Goal: Information Seeking & Learning: Learn about a topic

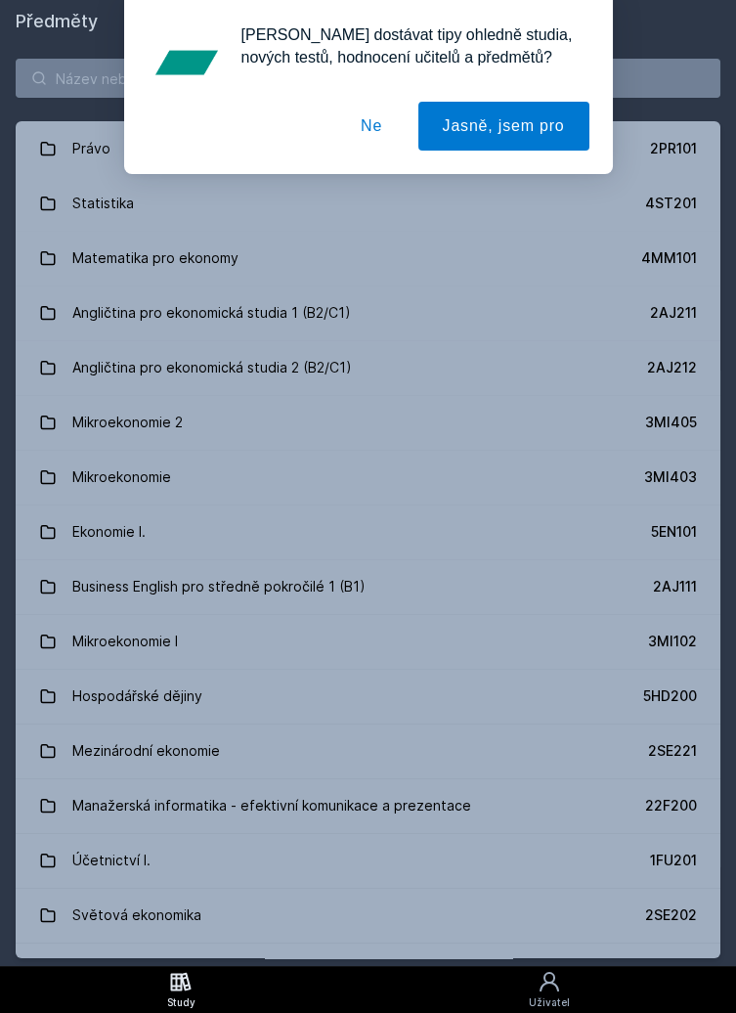
click at [376, 131] on button "Ne" at bounding box center [371, 126] width 70 height 49
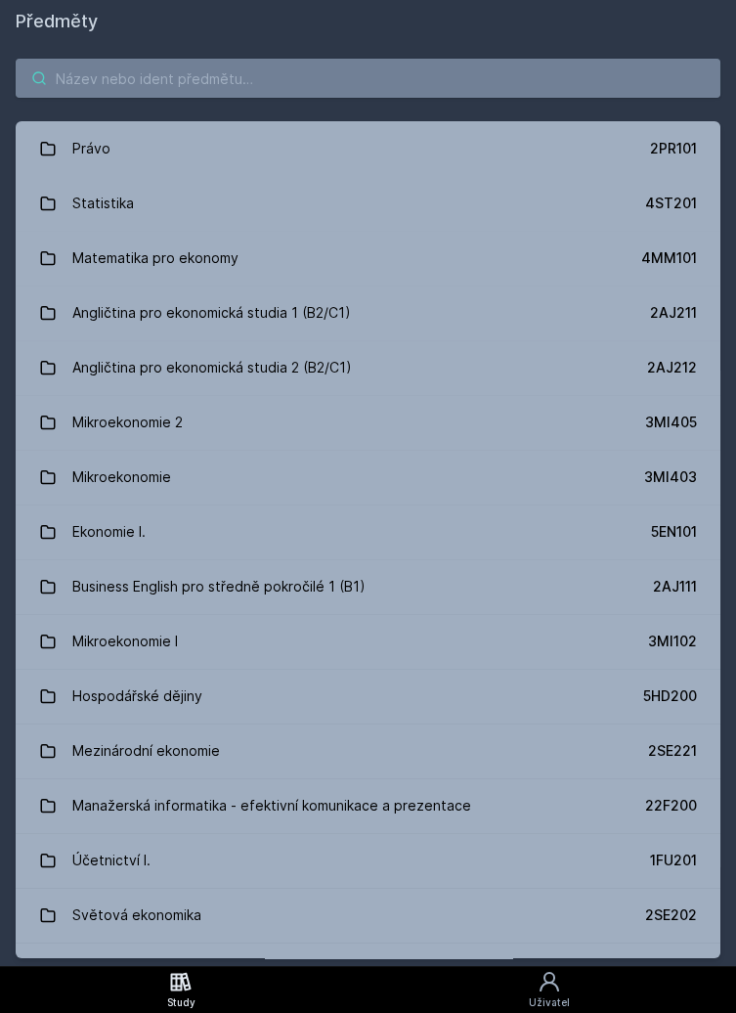
click at [460, 95] on input "search" at bounding box center [368, 78] width 705 height 39
click at [497, 70] on input "search" at bounding box center [368, 78] width 705 height 39
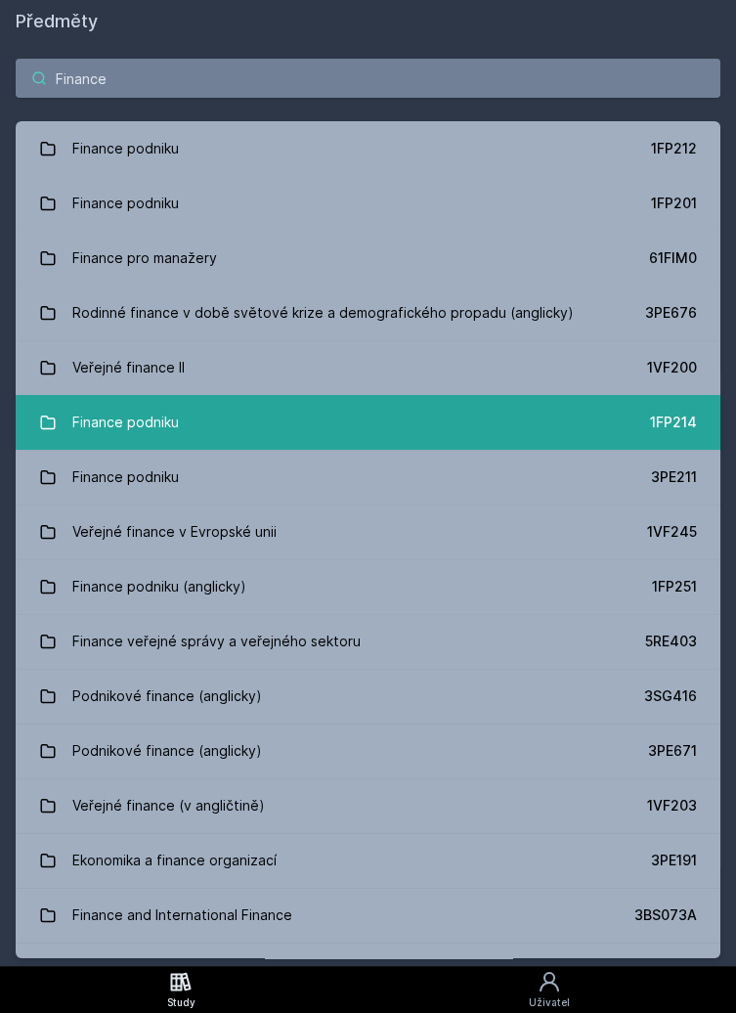
type input "Finance"
click at [683, 429] on div "1FP214" at bounding box center [673, 423] width 47 height 20
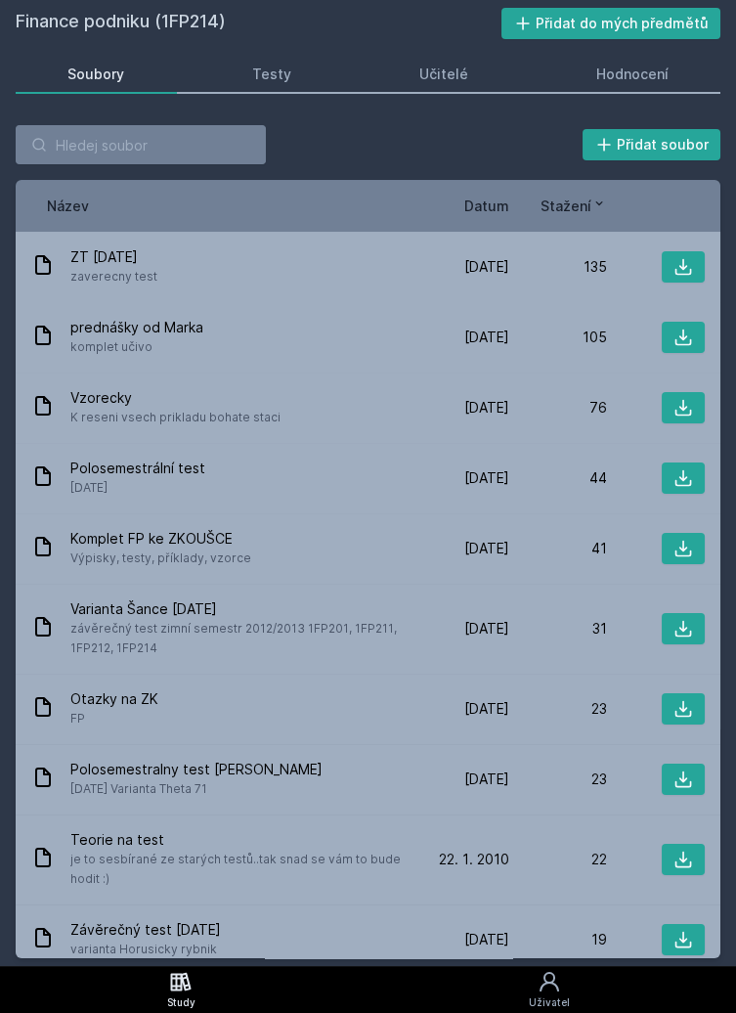
click at [485, 211] on span "Datum" at bounding box center [487, 206] width 45 height 21
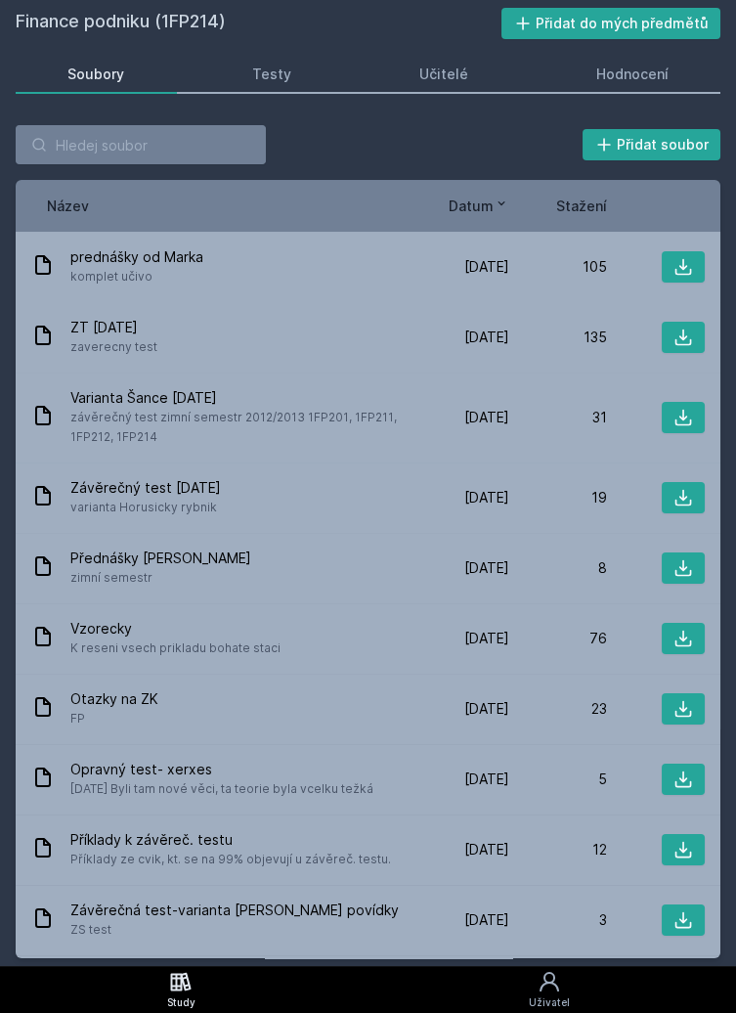
click at [496, 209] on icon at bounding box center [502, 204] width 16 height 16
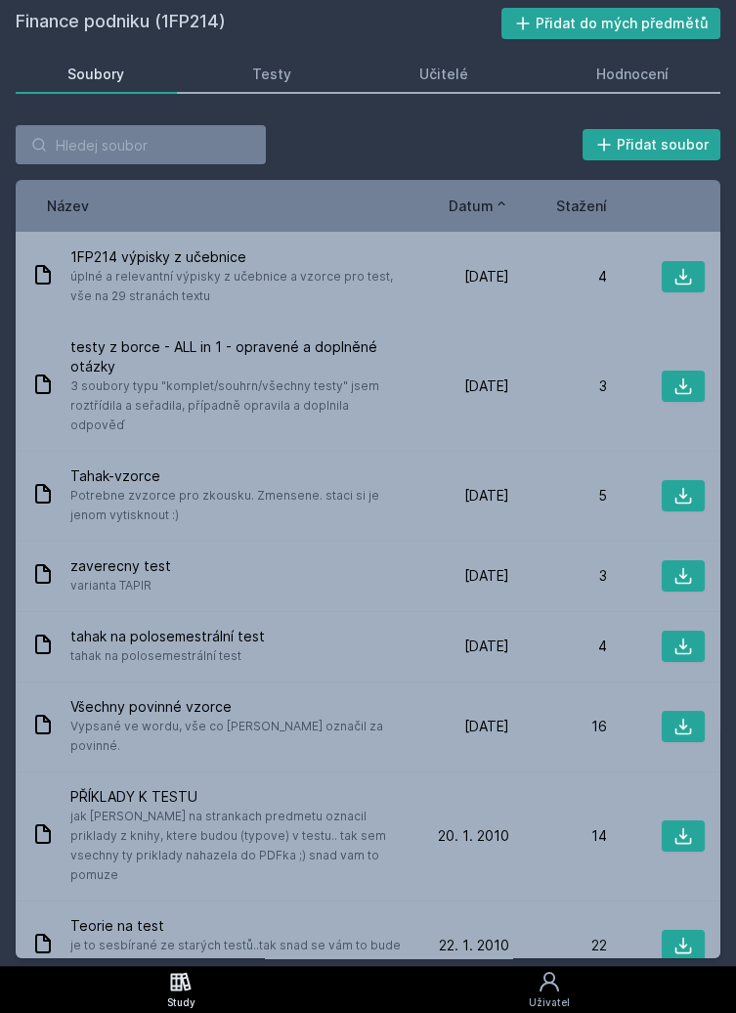
click at [494, 204] on icon at bounding box center [502, 204] width 16 height 16
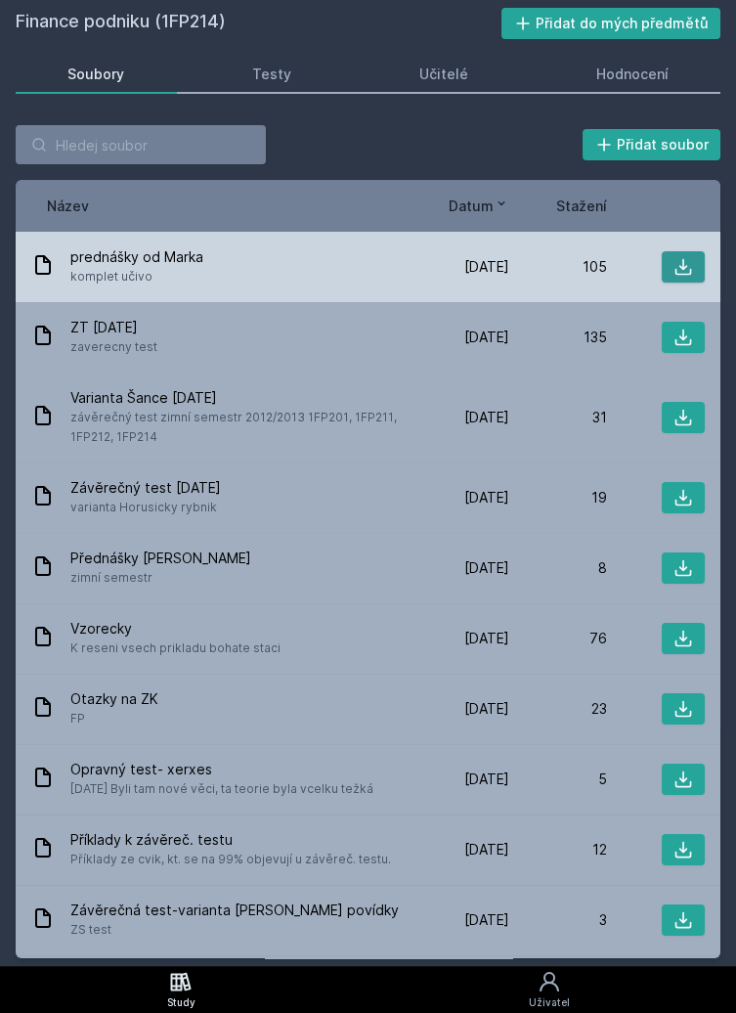
click at [690, 268] on icon at bounding box center [684, 267] width 20 height 20
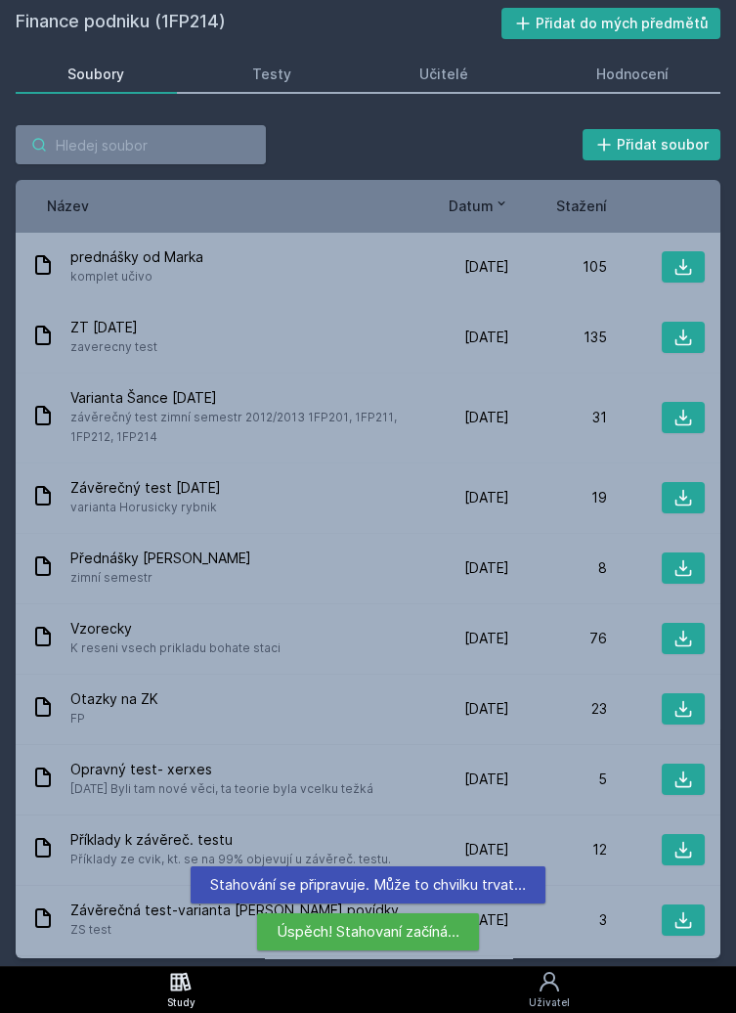
click at [116, 149] on input "search" at bounding box center [141, 144] width 250 height 39
click at [356, 155] on div "Přidat soubor" at bounding box center [368, 144] width 705 height 39
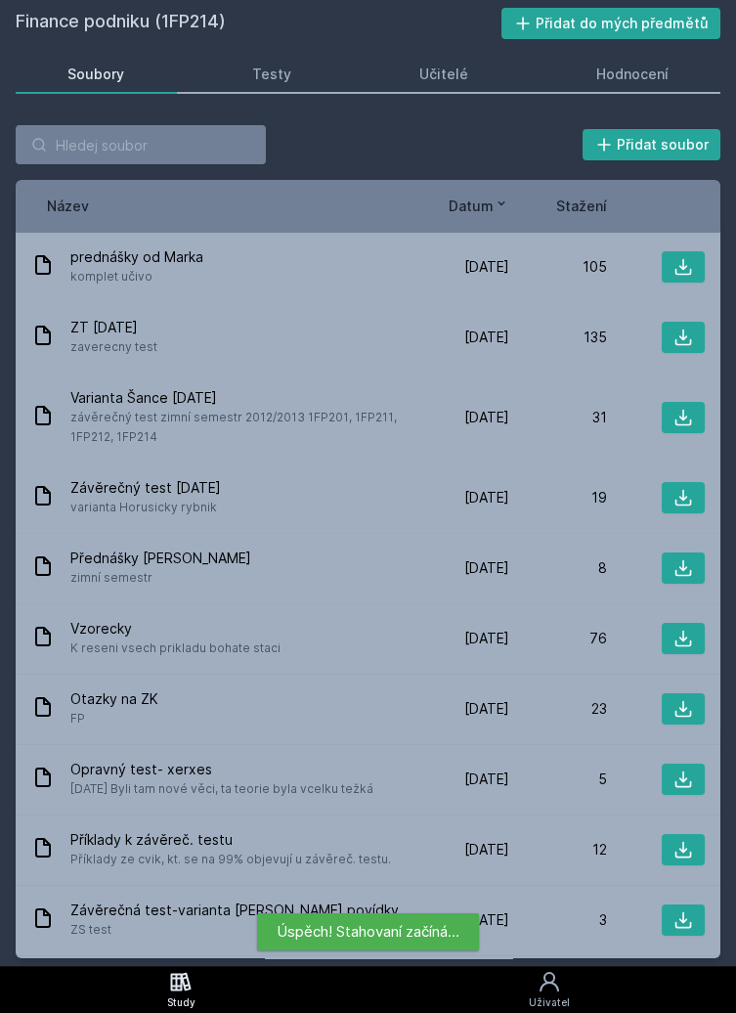
click at [467, 92] on div "Soubory Testy Učitelé Hodnocení" at bounding box center [368, 74] width 705 height 39
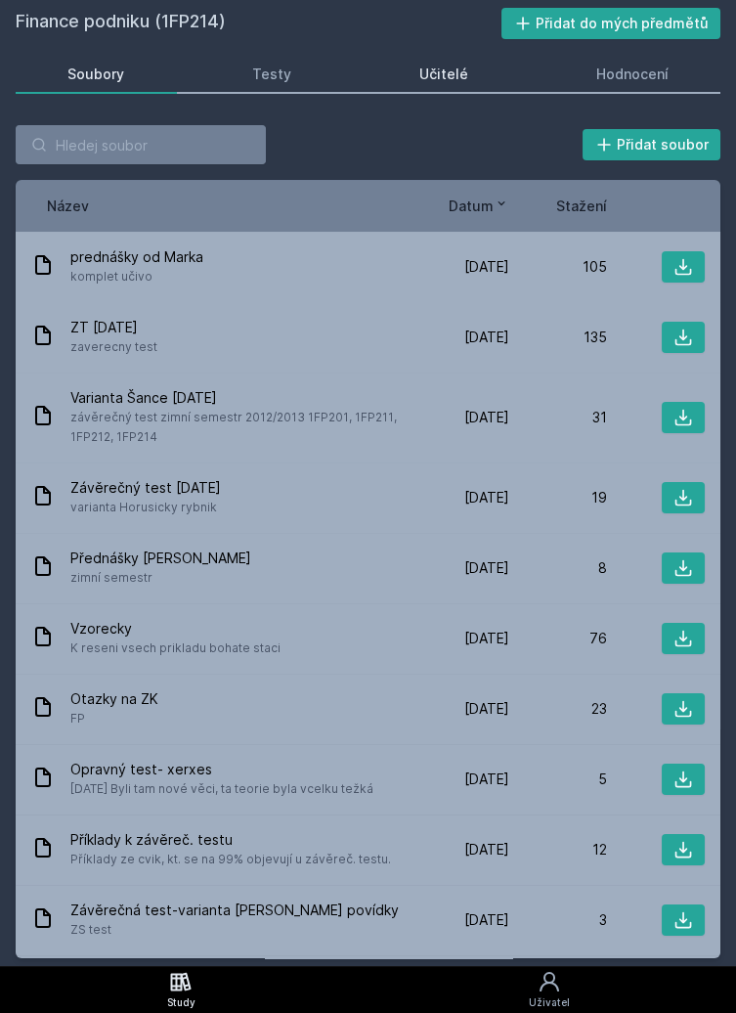
click at [456, 90] on link "Učitelé" at bounding box center [445, 74] width 154 height 39
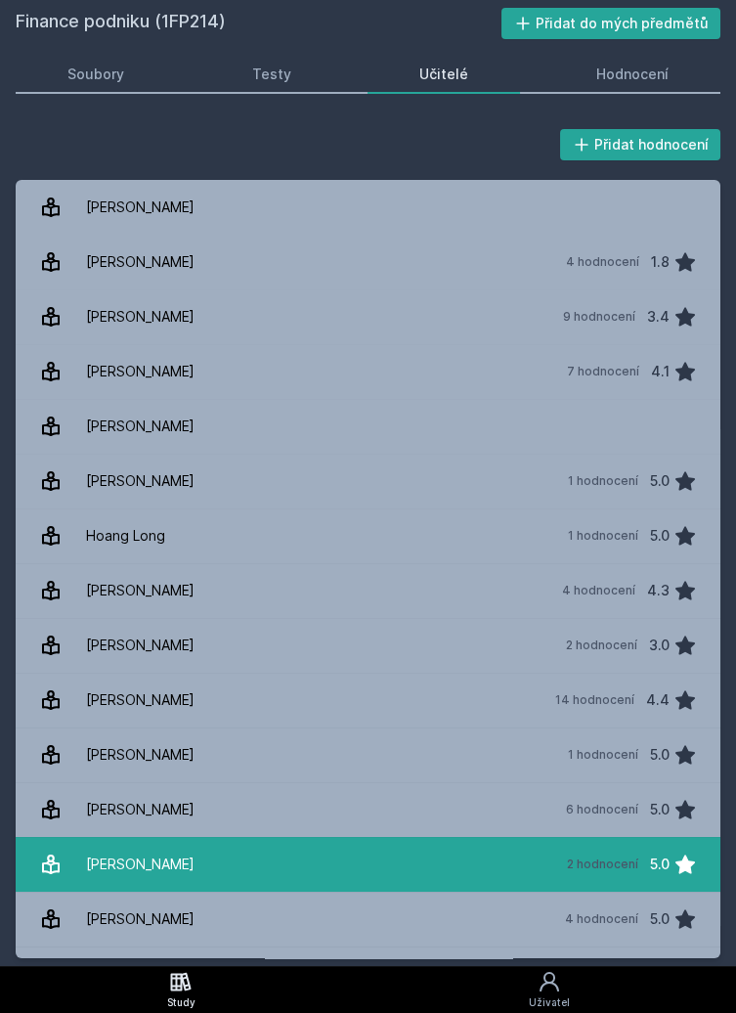
click at [609, 867] on div "2 hodnocení" at bounding box center [602, 865] width 71 height 16
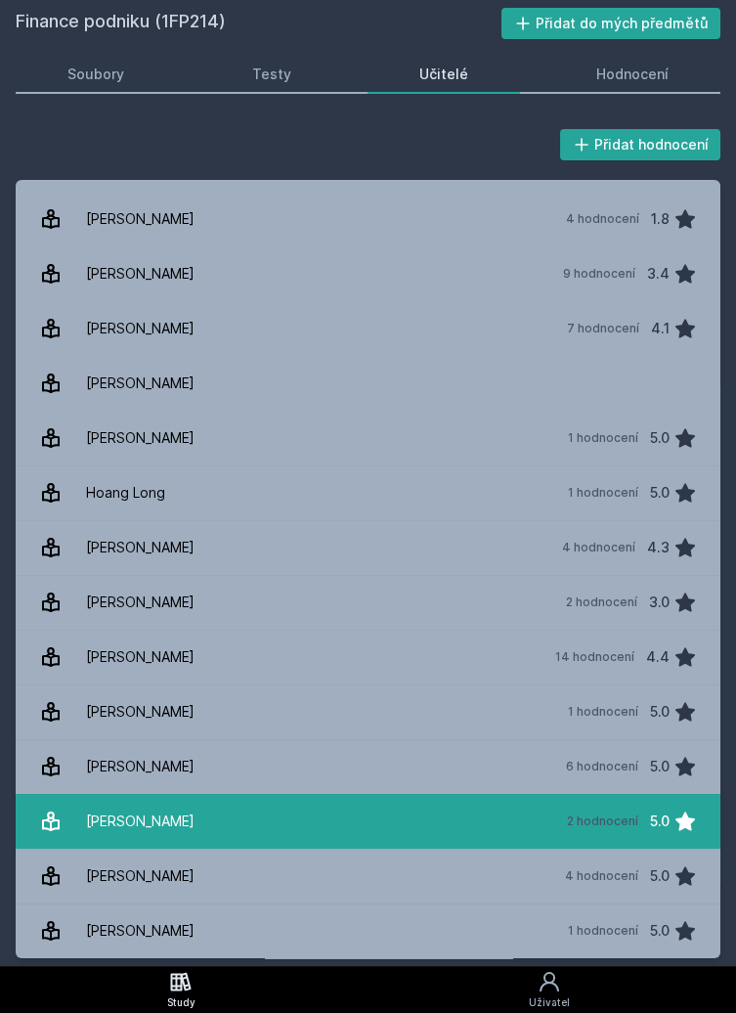
scroll to position [58, 0]
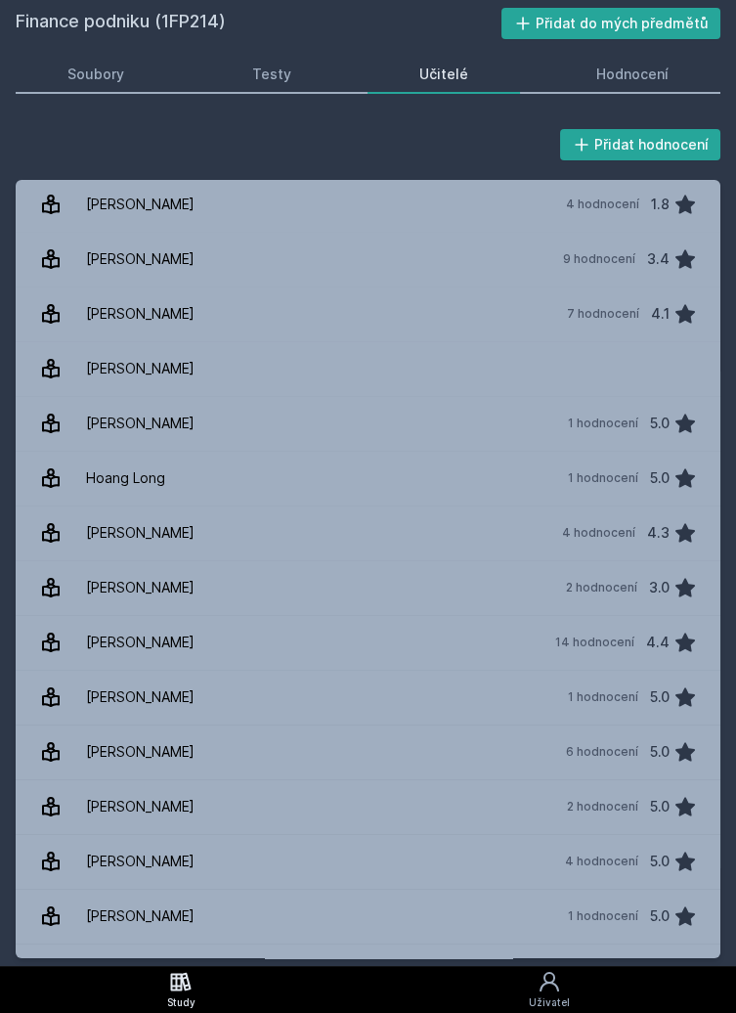
click at [686, 1012] on icon at bounding box center [686, 1025] width 20 height 19
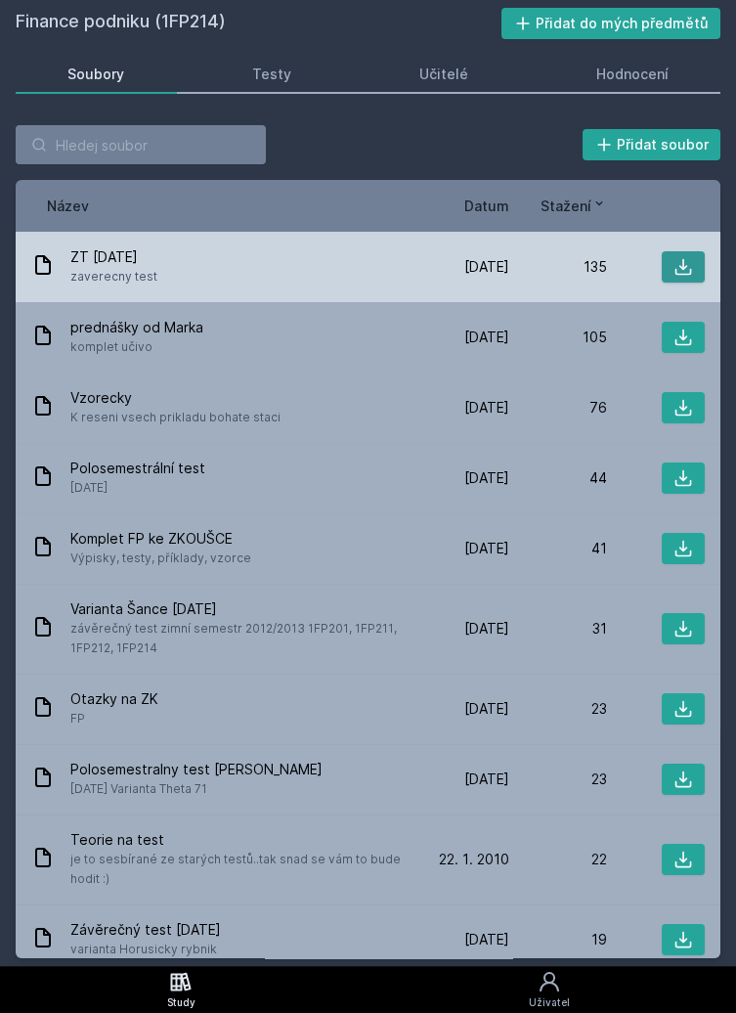
click at [687, 272] on icon at bounding box center [684, 267] width 20 height 20
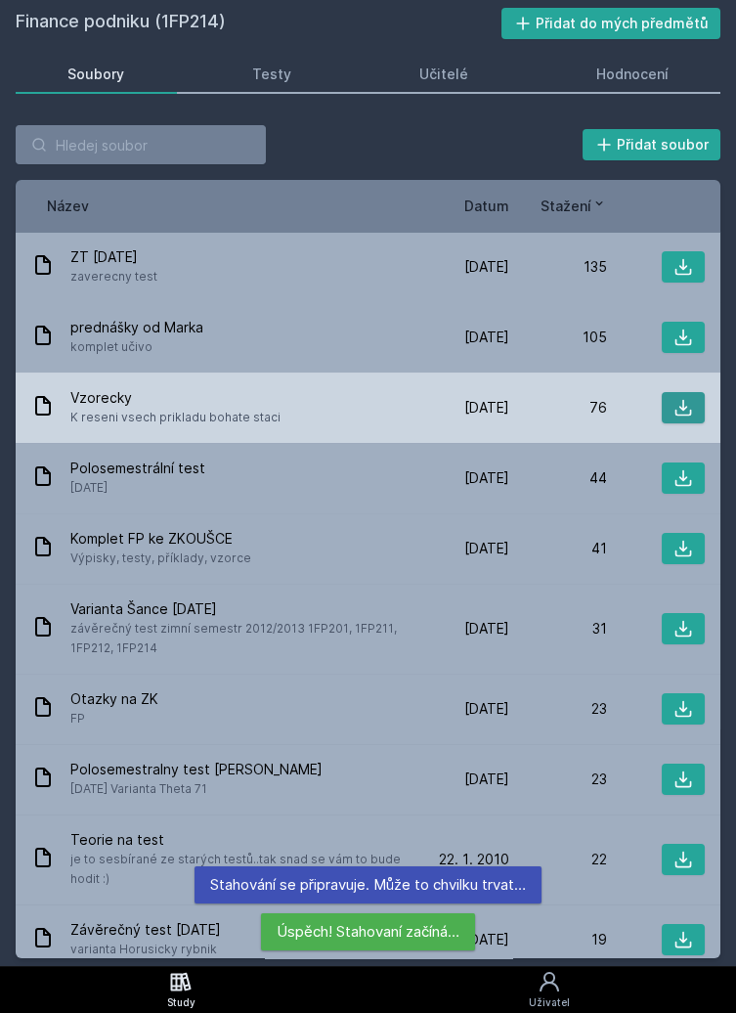
click at [690, 415] on icon at bounding box center [684, 408] width 20 height 20
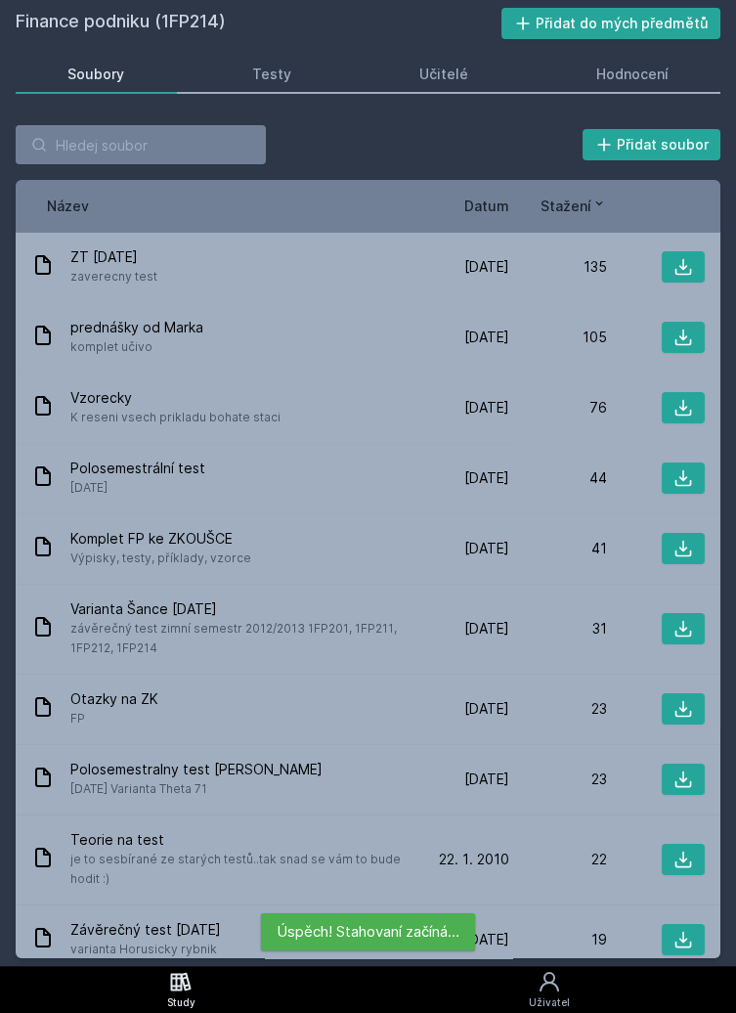
click at [107, 39] on div "Finance podniku (1FP214) Přidat do mých předmětů [GEOGRAPHIC_DATA] Testy Učitel…" at bounding box center [368, 483] width 705 height 951
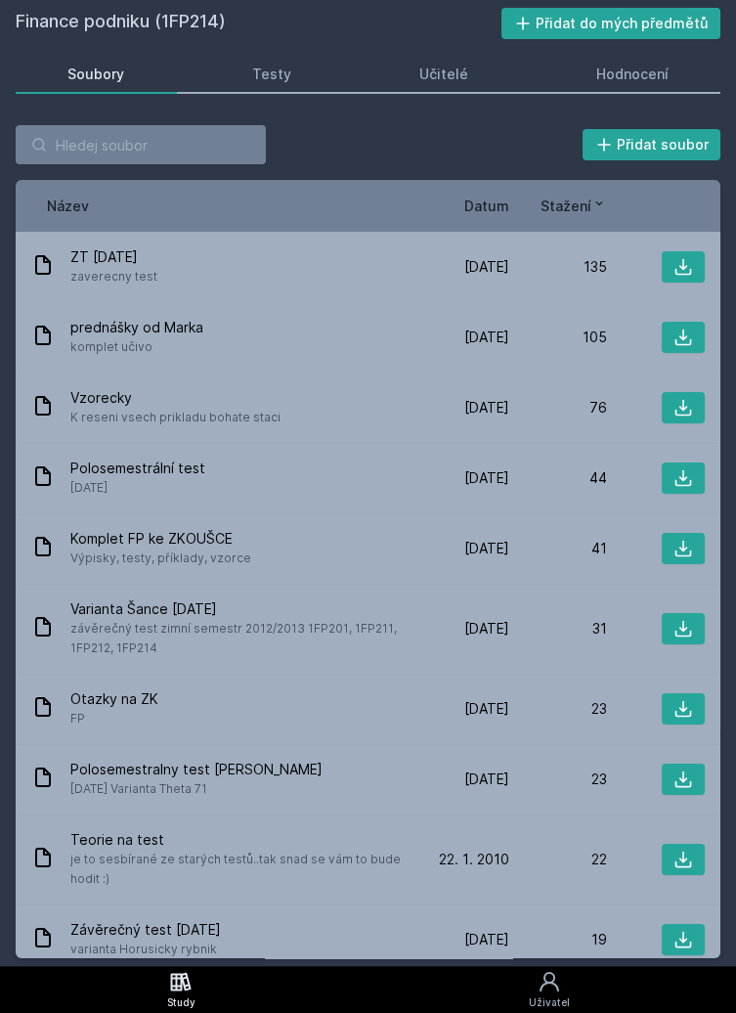
click at [110, 25] on h2 "Finance podniku (1FP214)" at bounding box center [259, 23] width 486 height 31
click at [109, 87] on link "Soubory" at bounding box center [96, 74] width 161 height 39
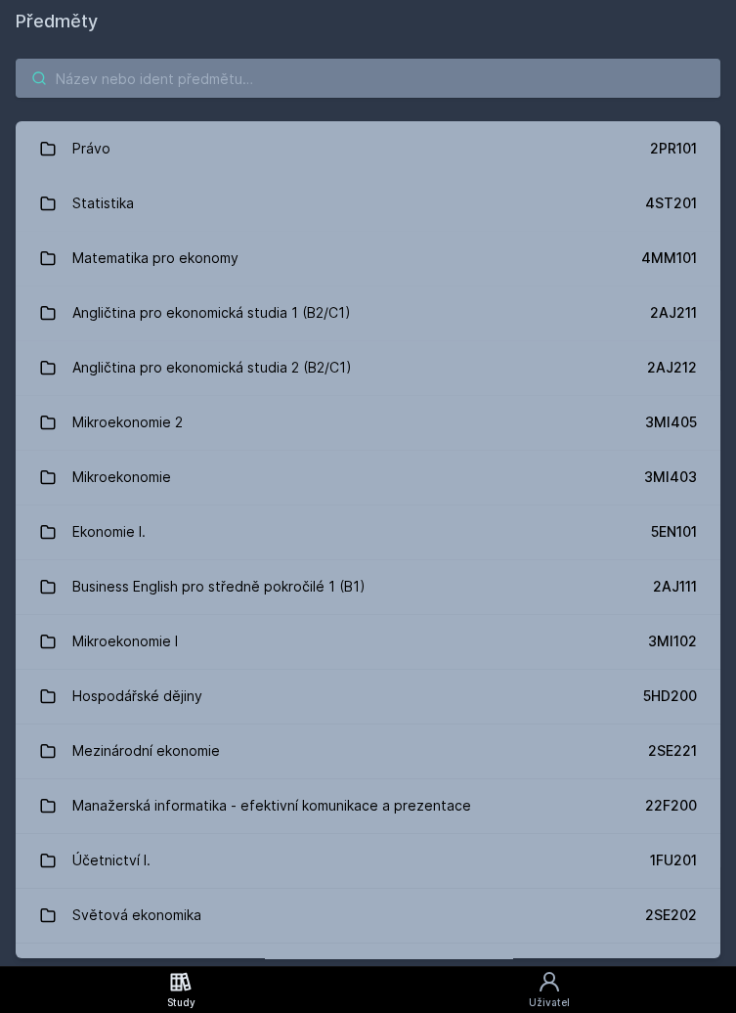
click at [289, 83] on input "search" at bounding box center [368, 78] width 705 height 39
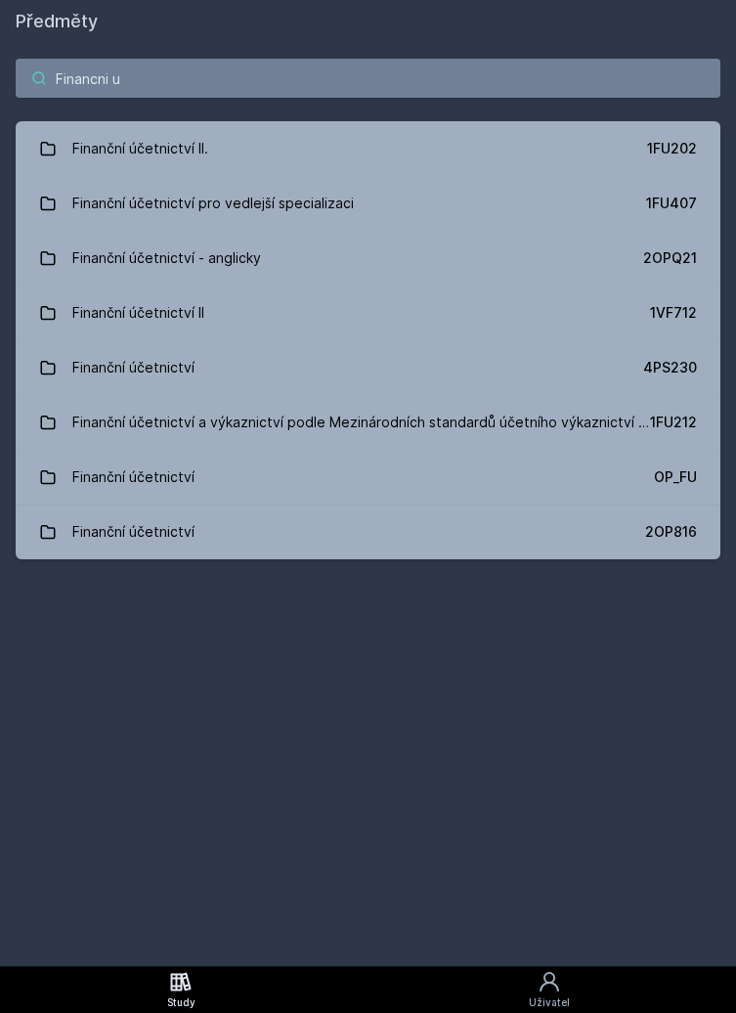
type input "Financni uc"
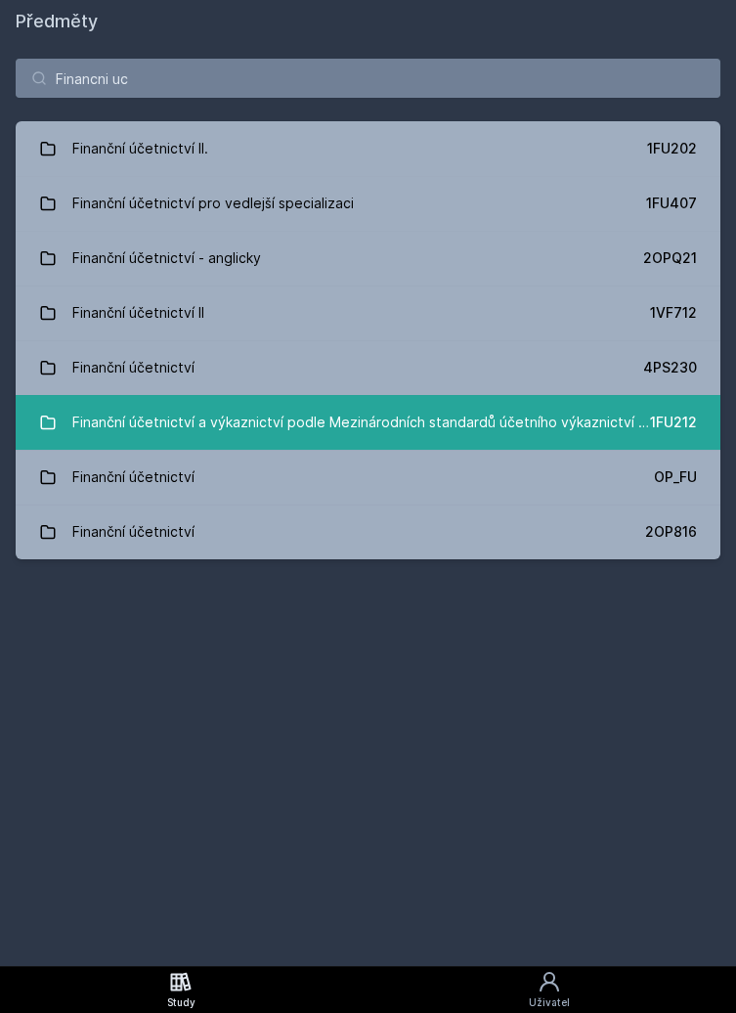
click at [650, 430] on div "1FU212" at bounding box center [673, 423] width 47 height 20
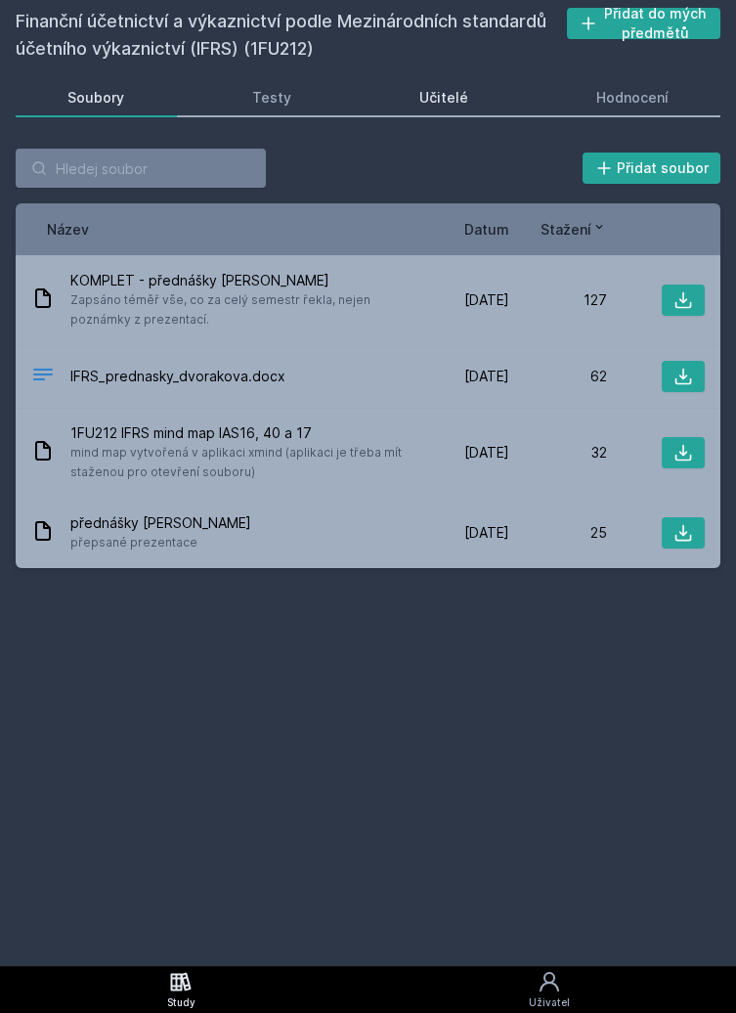
click at [457, 100] on div "Učitelé" at bounding box center [444, 98] width 49 height 20
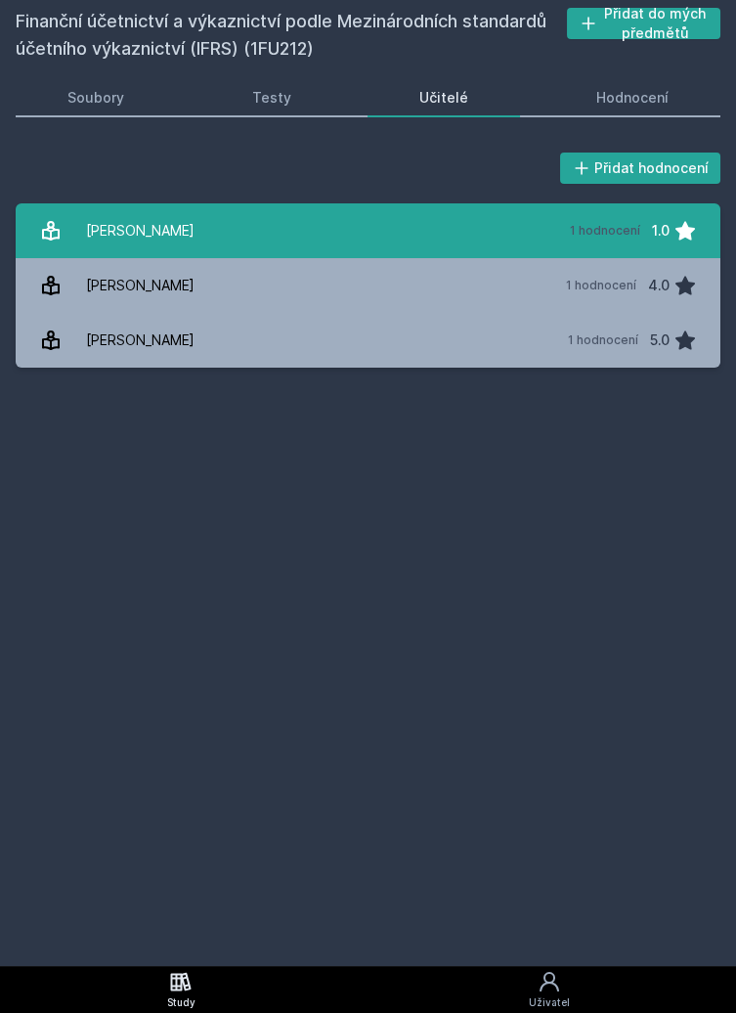
click at [676, 238] on icon at bounding box center [685, 230] width 23 height 23
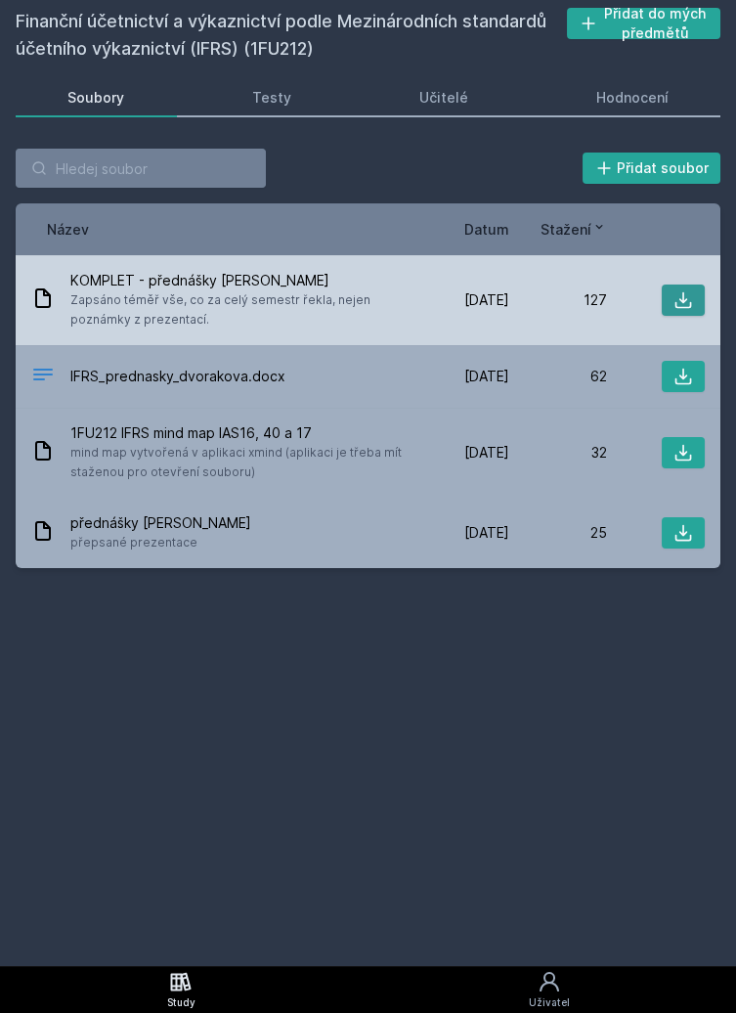
click at [678, 307] on icon at bounding box center [684, 300] width 17 height 17
